Goal: Transaction & Acquisition: Subscribe to service/newsletter

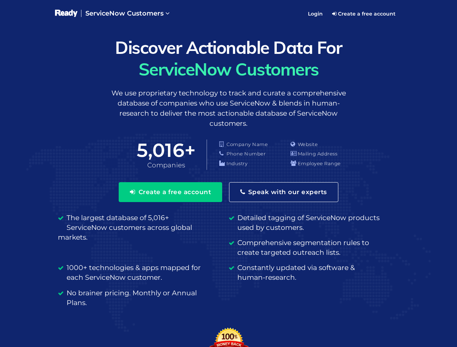
click at [127, 14] on span "ServiceNow Customers" at bounding box center [124, 13] width 78 height 8
click at [169, 192] on button "Create a free account" at bounding box center [170, 192] width 103 height 20
click at [284, 192] on button "Speak with our experts" at bounding box center [283, 192] width 109 height 20
